Goal: Obtain resource: Download file/media

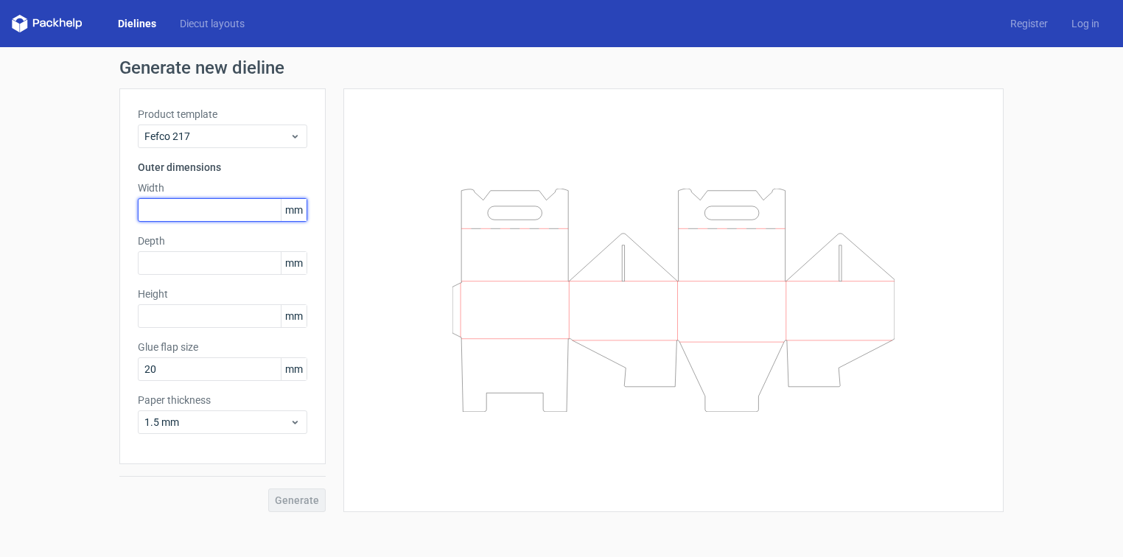
click at [176, 218] on input "text" at bounding box center [222, 210] width 169 height 24
type input "175"
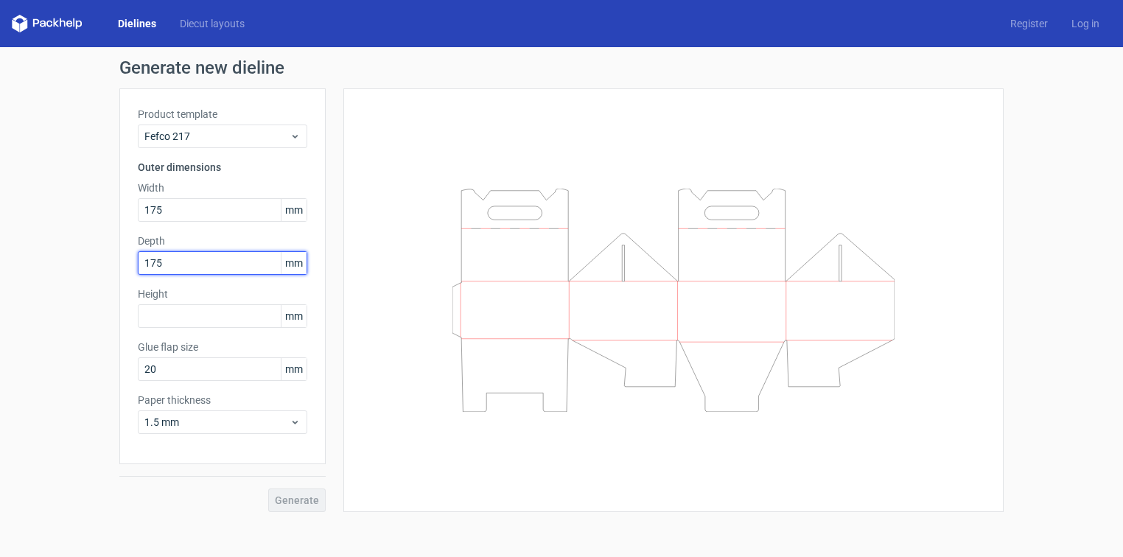
type input "175"
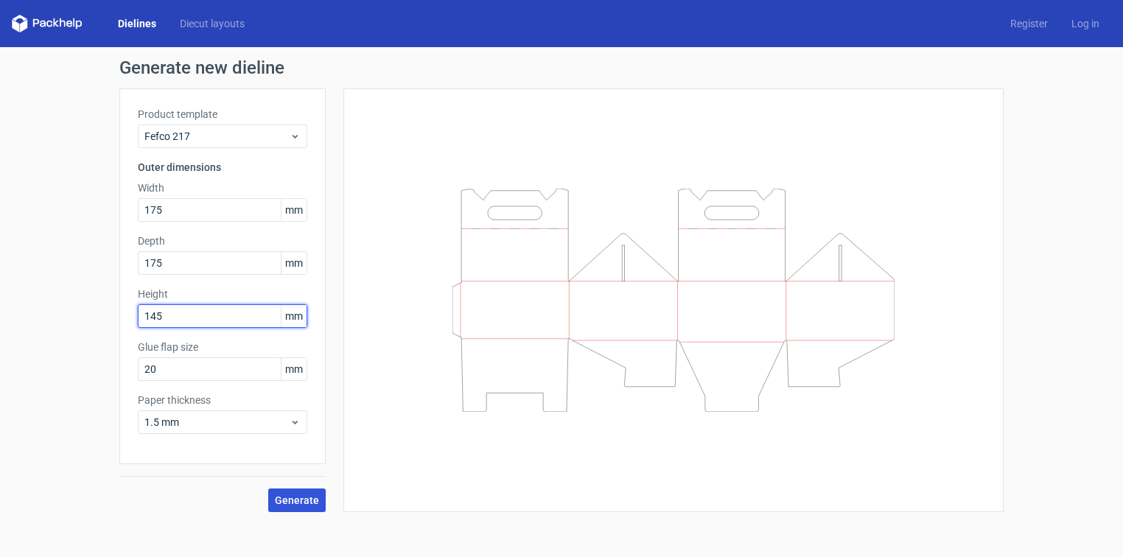
type input "145"
click at [299, 495] on span "Generate" at bounding box center [297, 500] width 44 height 10
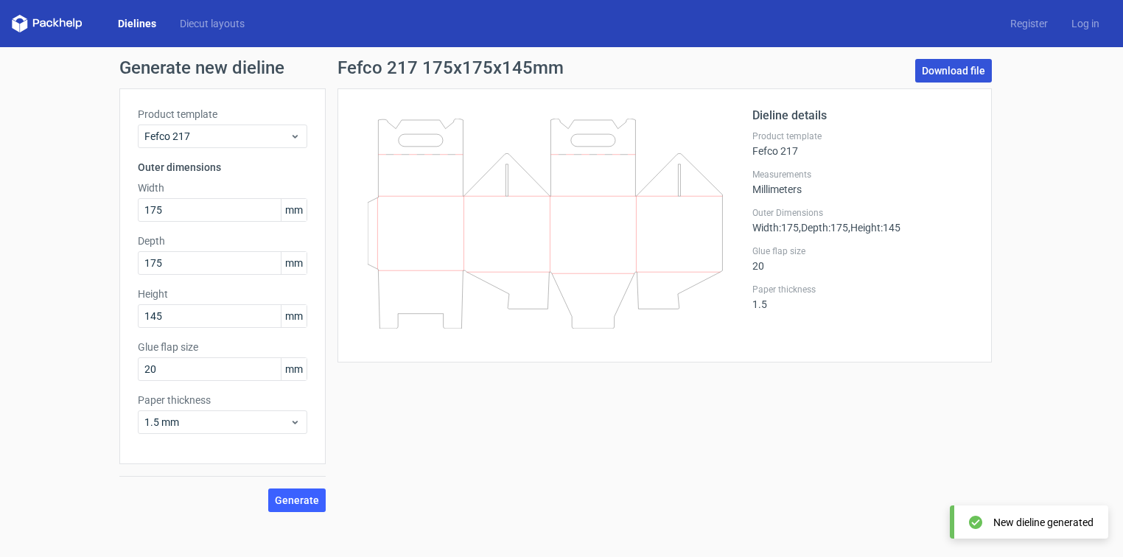
click at [948, 69] on link "Download file" at bounding box center [953, 71] width 77 height 24
click at [237, 124] on div "Product template Fefco 217" at bounding box center [222, 127] width 169 height 41
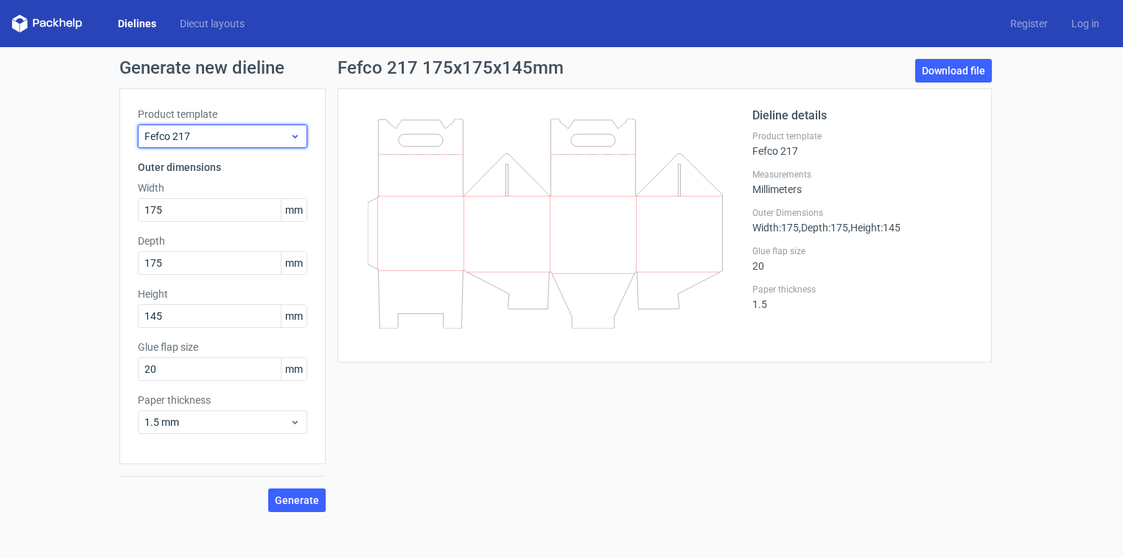
click at [235, 133] on span "Fefco 217" at bounding box center [216, 136] width 145 height 15
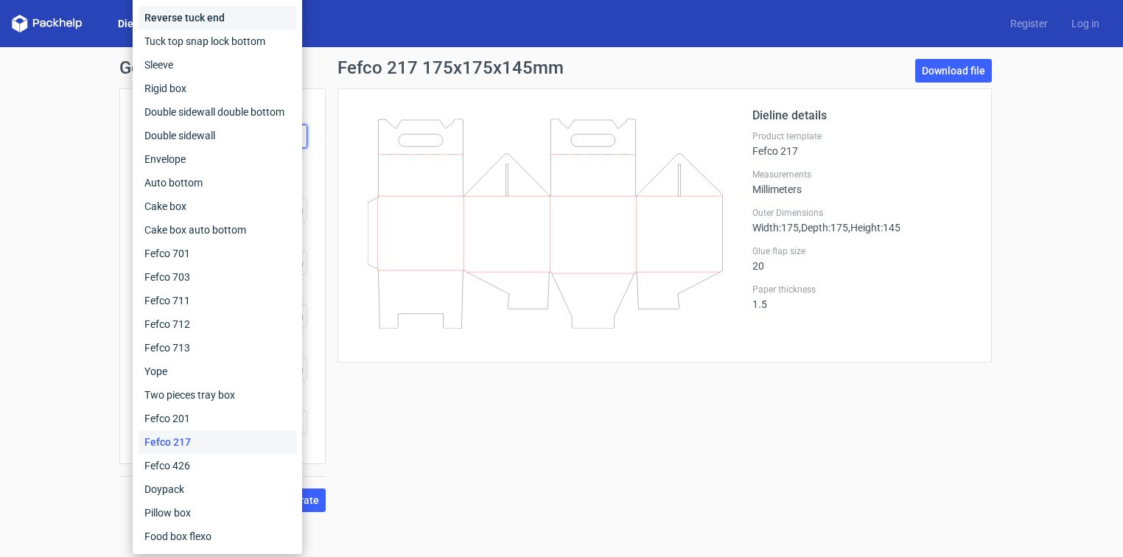
click at [234, 19] on div "Reverse tuck end" at bounding box center [218, 18] width 158 height 24
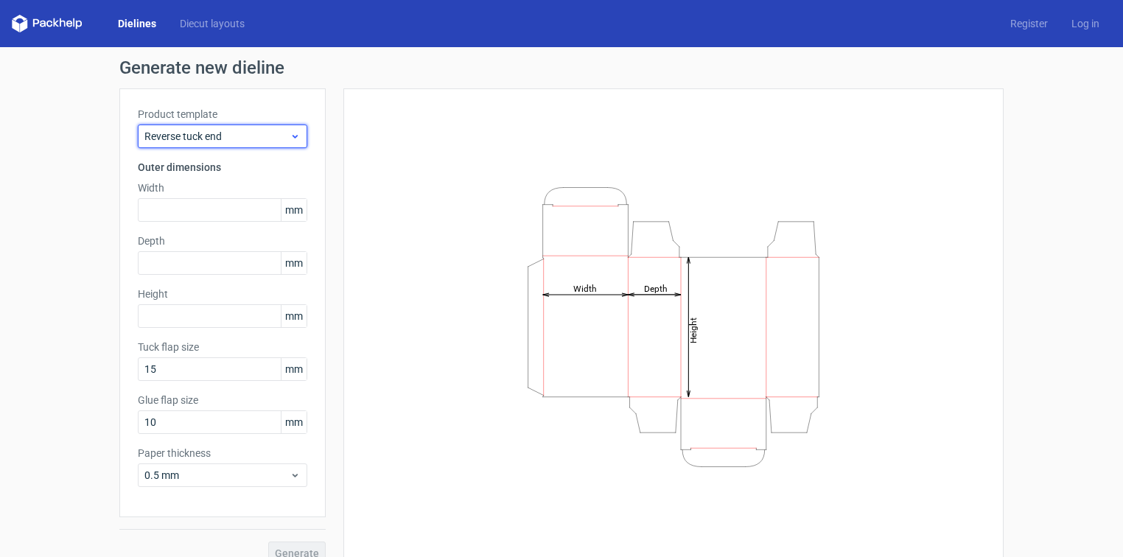
click at [209, 144] on div "Reverse tuck end" at bounding box center [222, 137] width 169 height 24
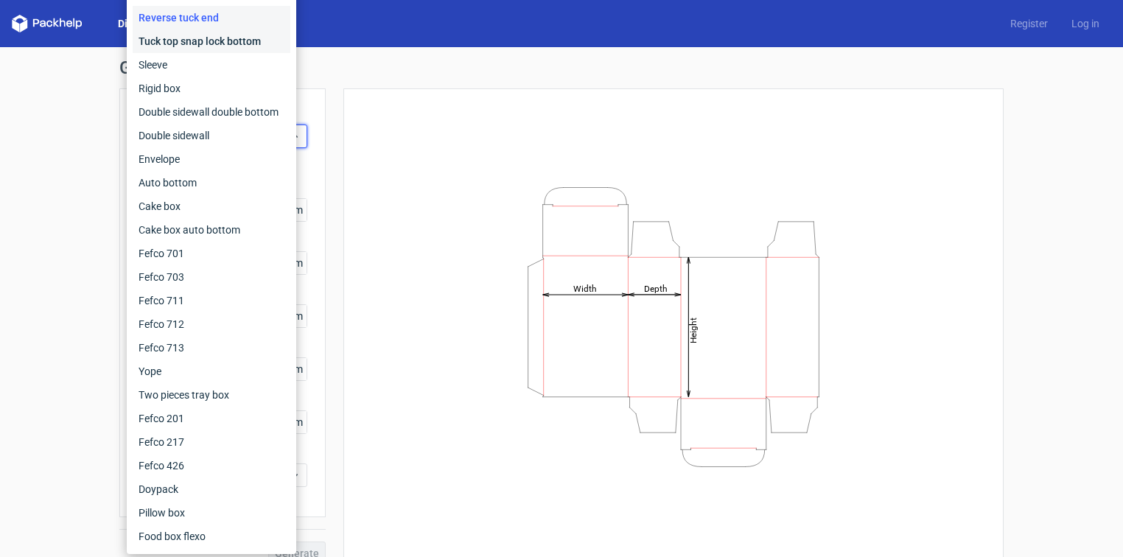
click at [201, 46] on div "Tuck top snap lock bottom" at bounding box center [212, 41] width 158 height 24
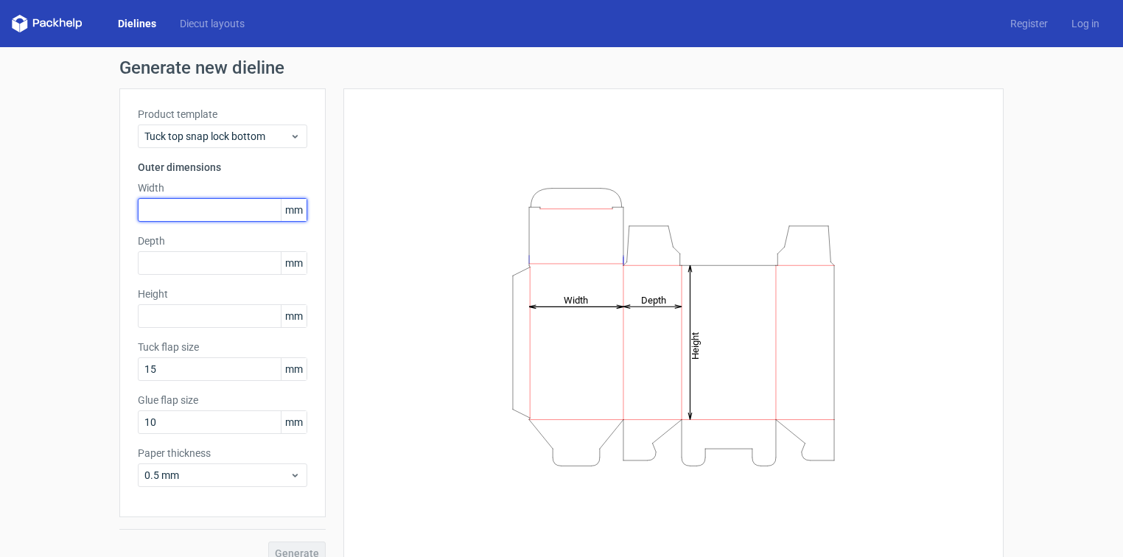
click at [184, 217] on input "text" at bounding box center [222, 210] width 169 height 24
type input "175"
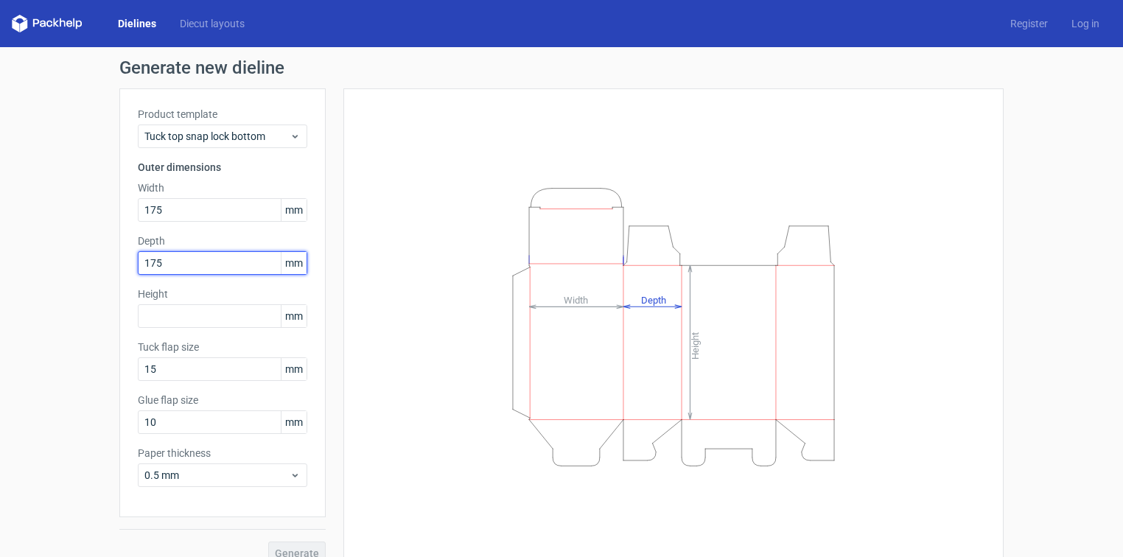
type input "175"
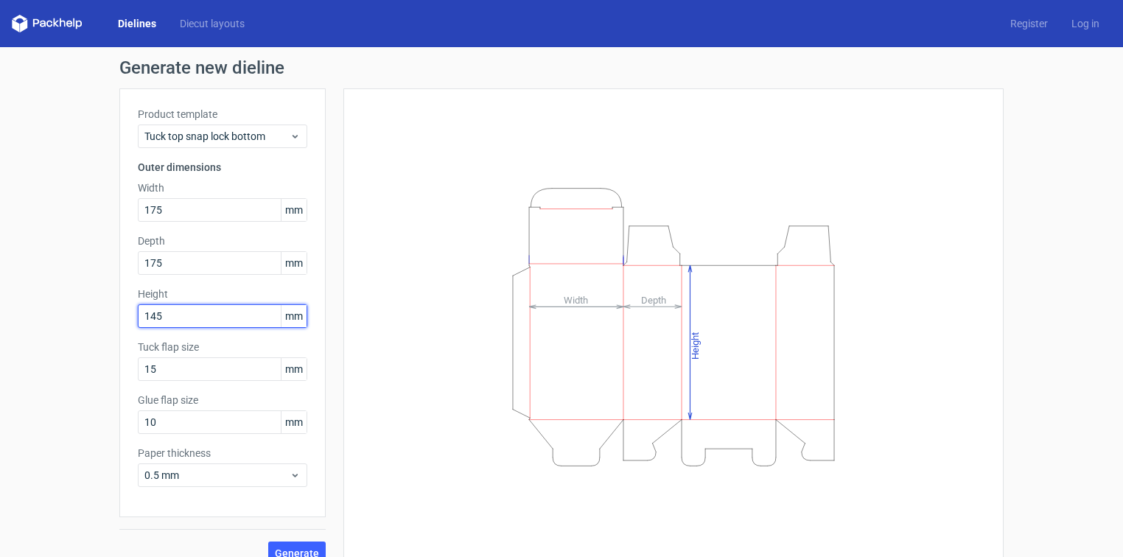
type input "145"
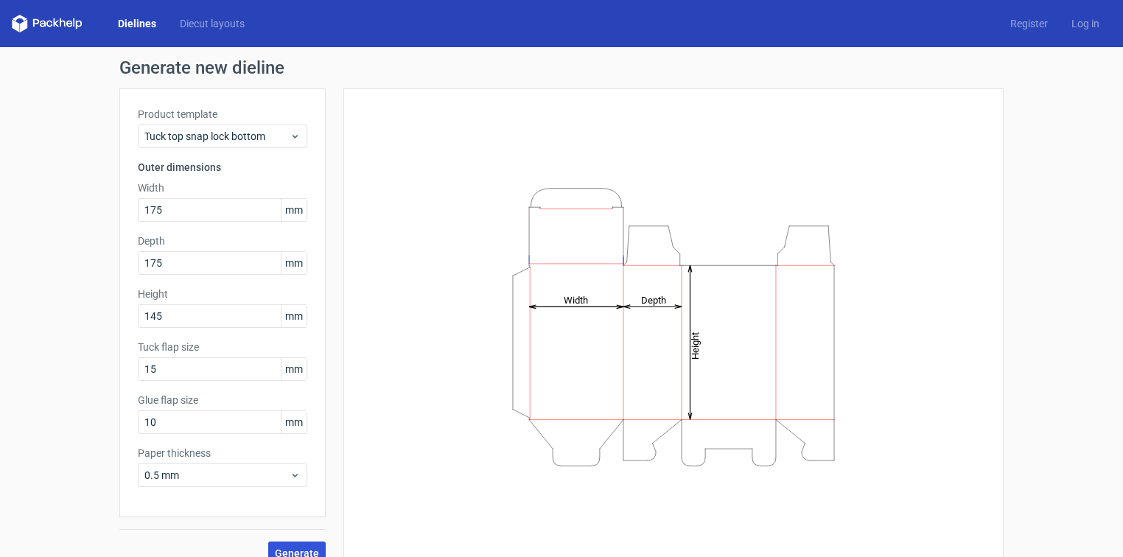
click at [296, 543] on button "Generate" at bounding box center [296, 554] width 57 height 24
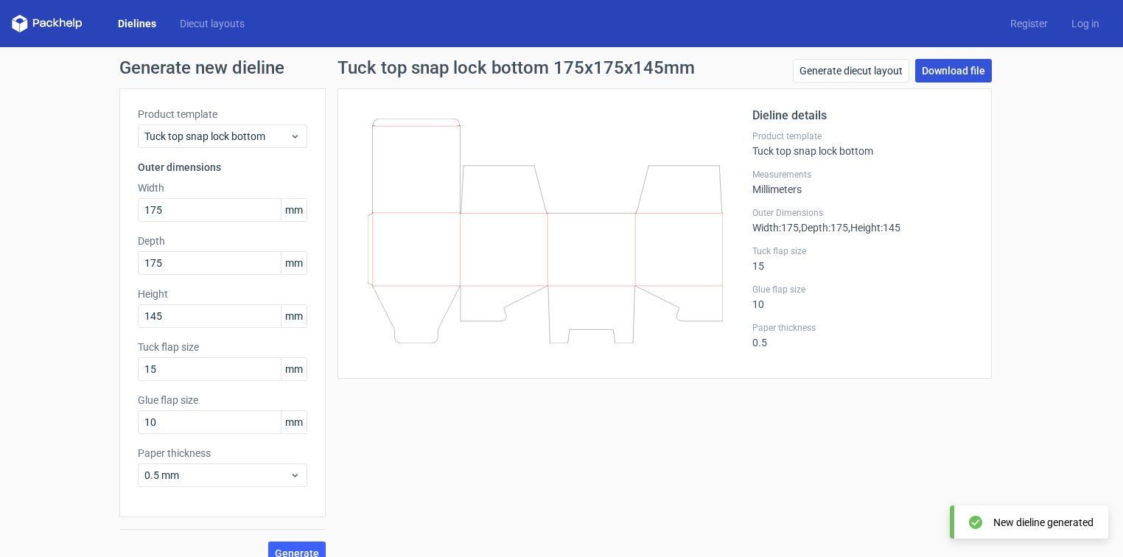
click at [928, 75] on link "Download file" at bounding box center [953, 71] width 77 height 24
click at [1060, 29] on link "Log in" at bounding box center [1086, 23] width 52 height 15
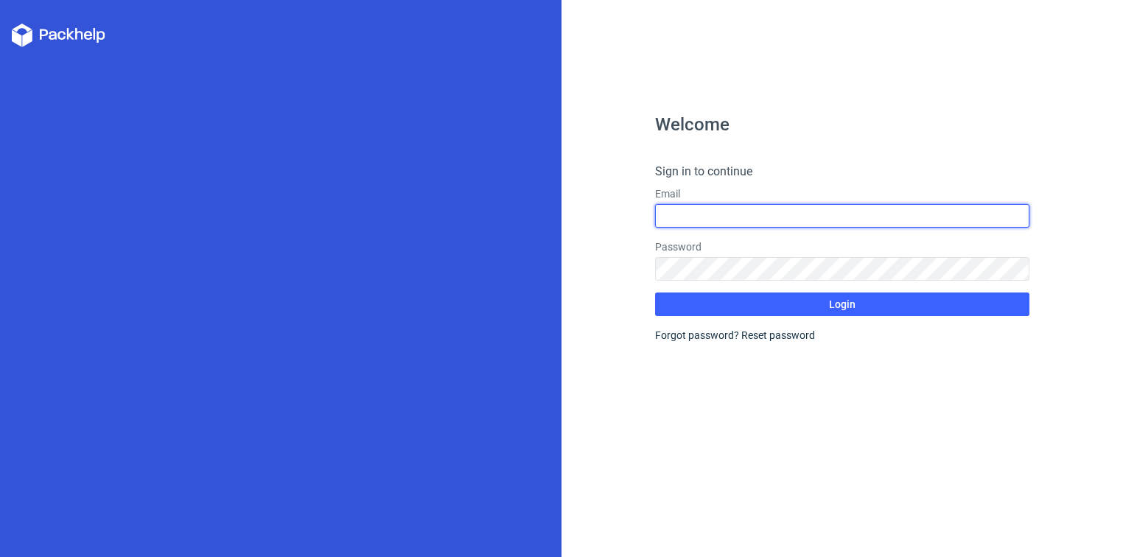
click at [716, 216] on input "text" at bounding box center [842, 216] width 374 height 24
click at [46, 27] on icon at bounding box center [59, 36] width 94 height 24
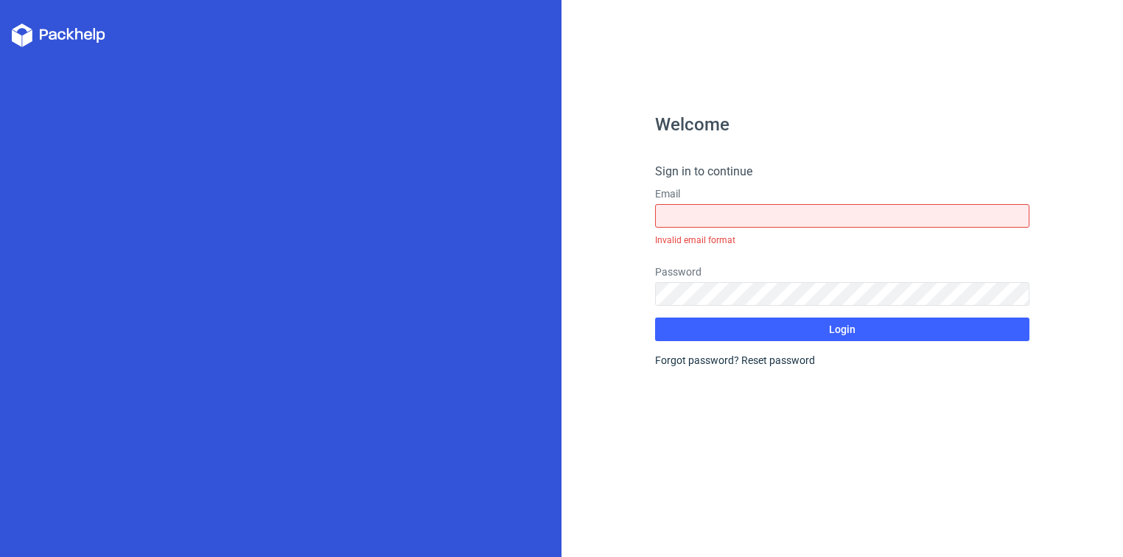
click at [27, 31] on icon at bounding box center [59, 36] width 94 height 24
